Goal: Task Accomplishment & Management: Complete application form

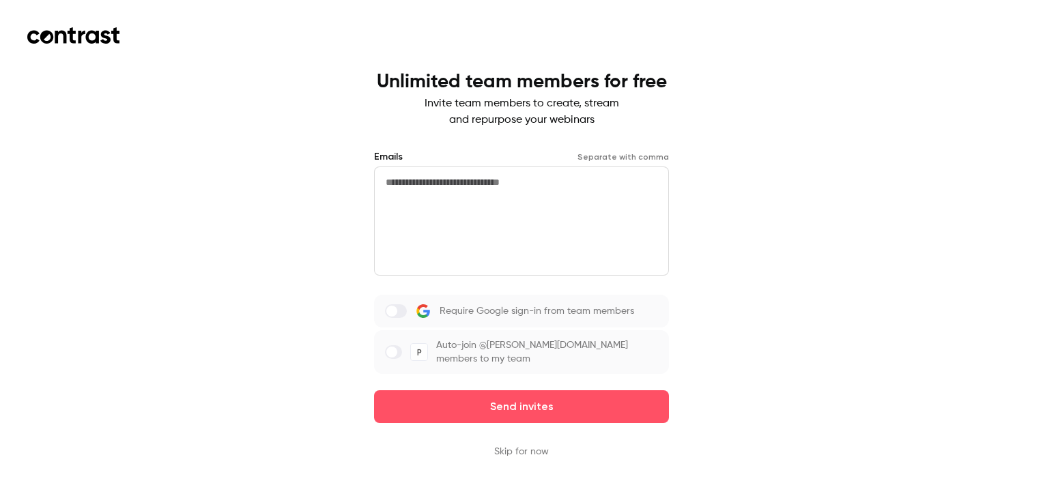
click at [496, 262] on textarea at bounding box center [521, 221] width 295 height 109
